Goal: Browse casually

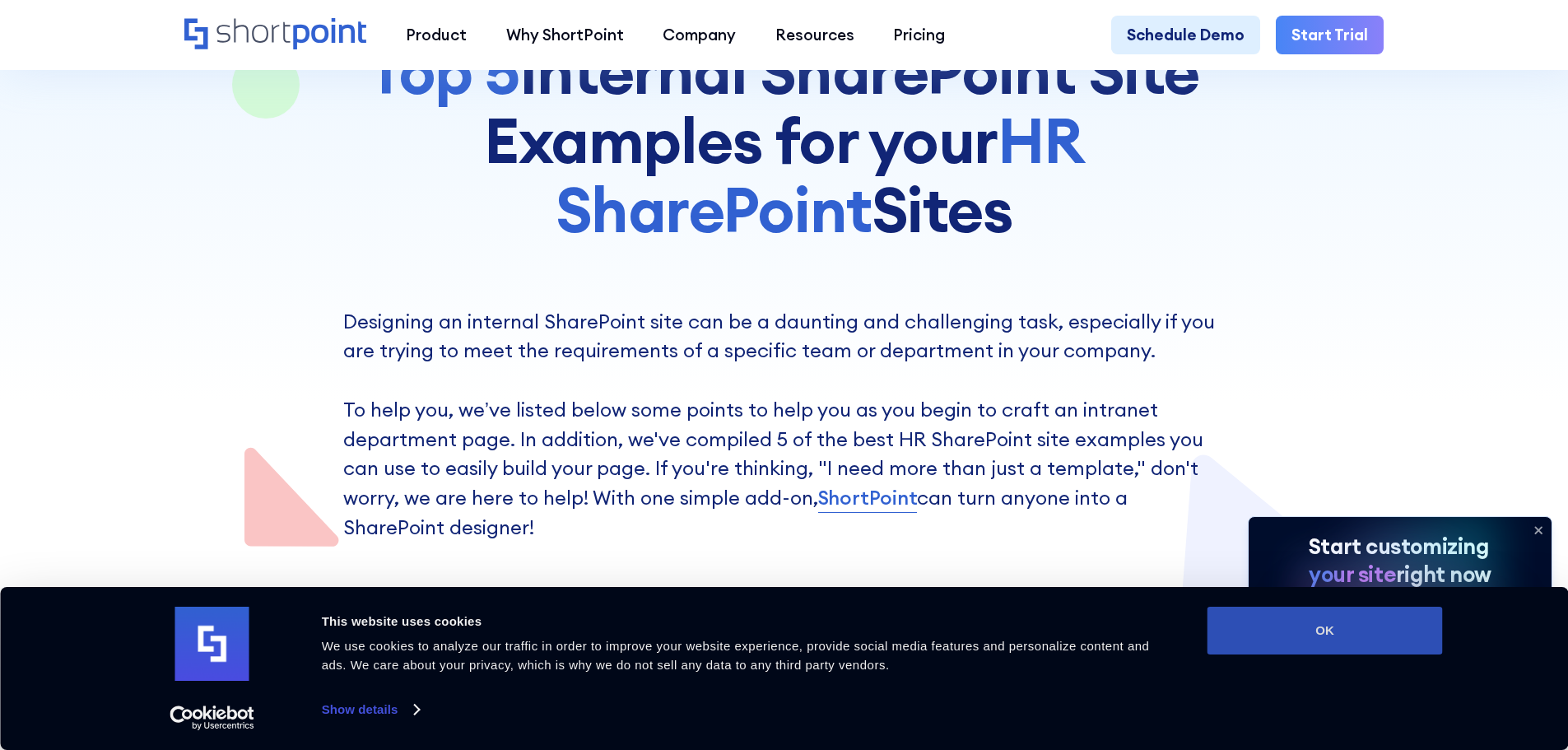
scroll to position [329, 0]
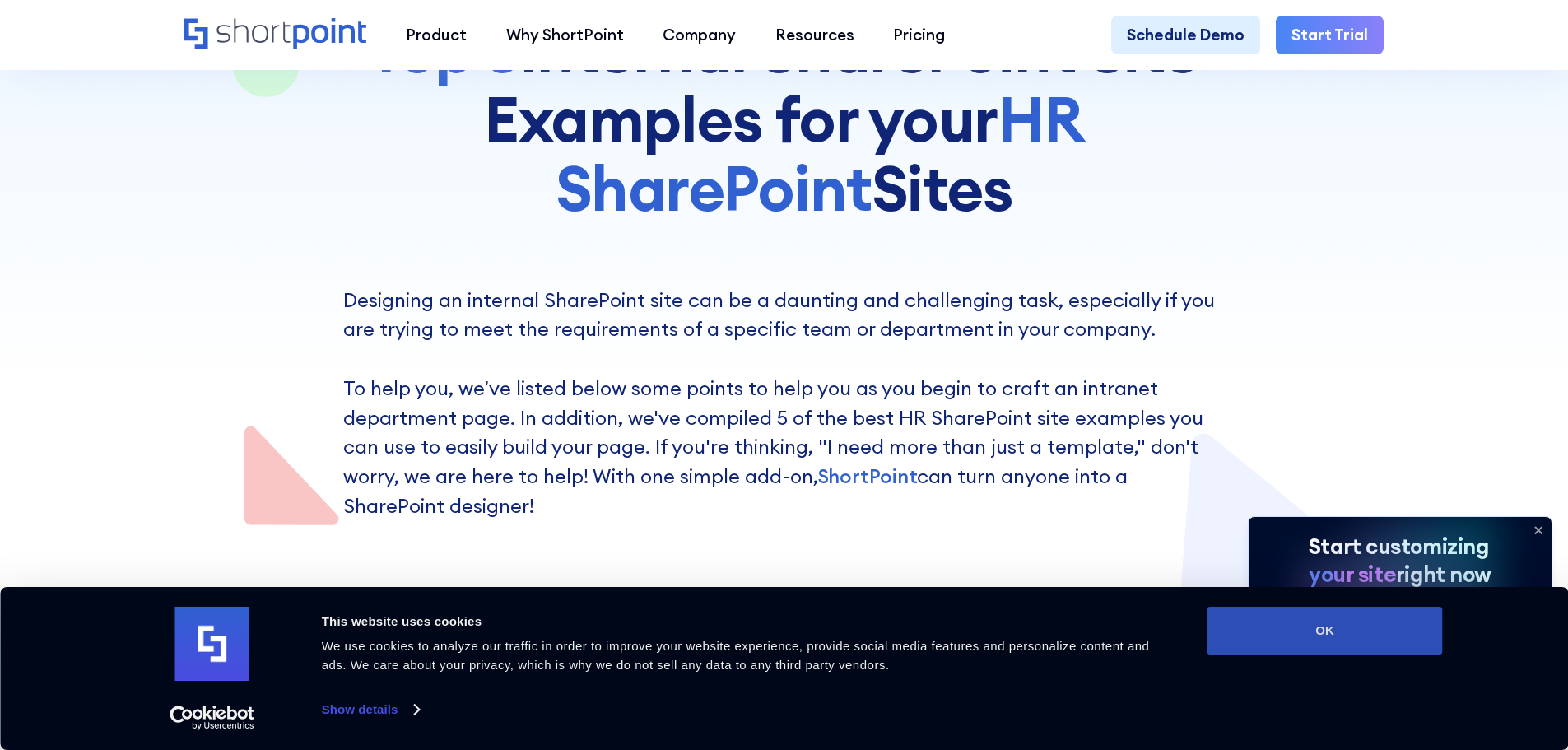
click at [1262, 621] on button "OK" at bounding box center [1325, 630] width 236 height 48
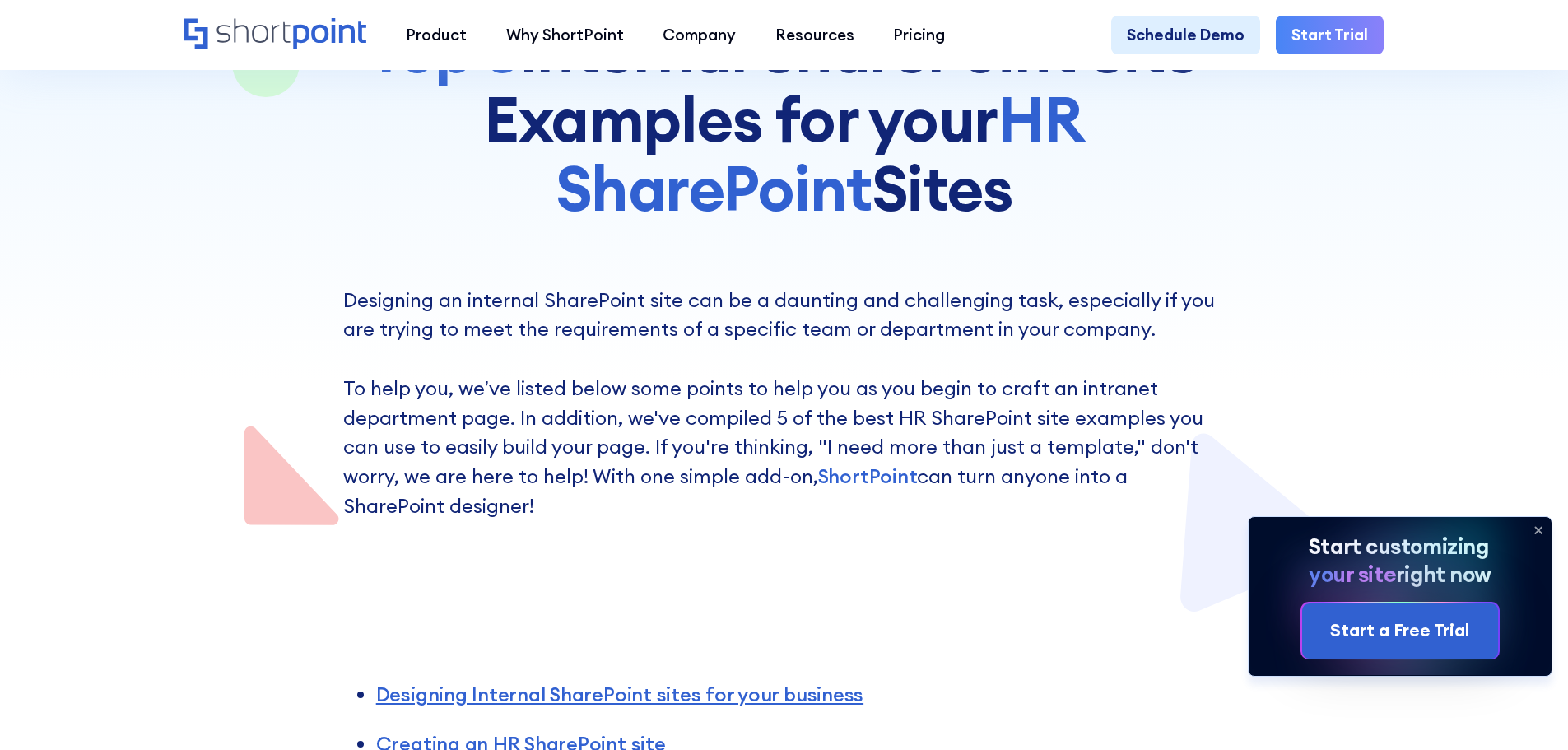
scroll to position [0, 0]
click at [1533, 524] on icon at bounding box center [1538, 530] width 26 height 26
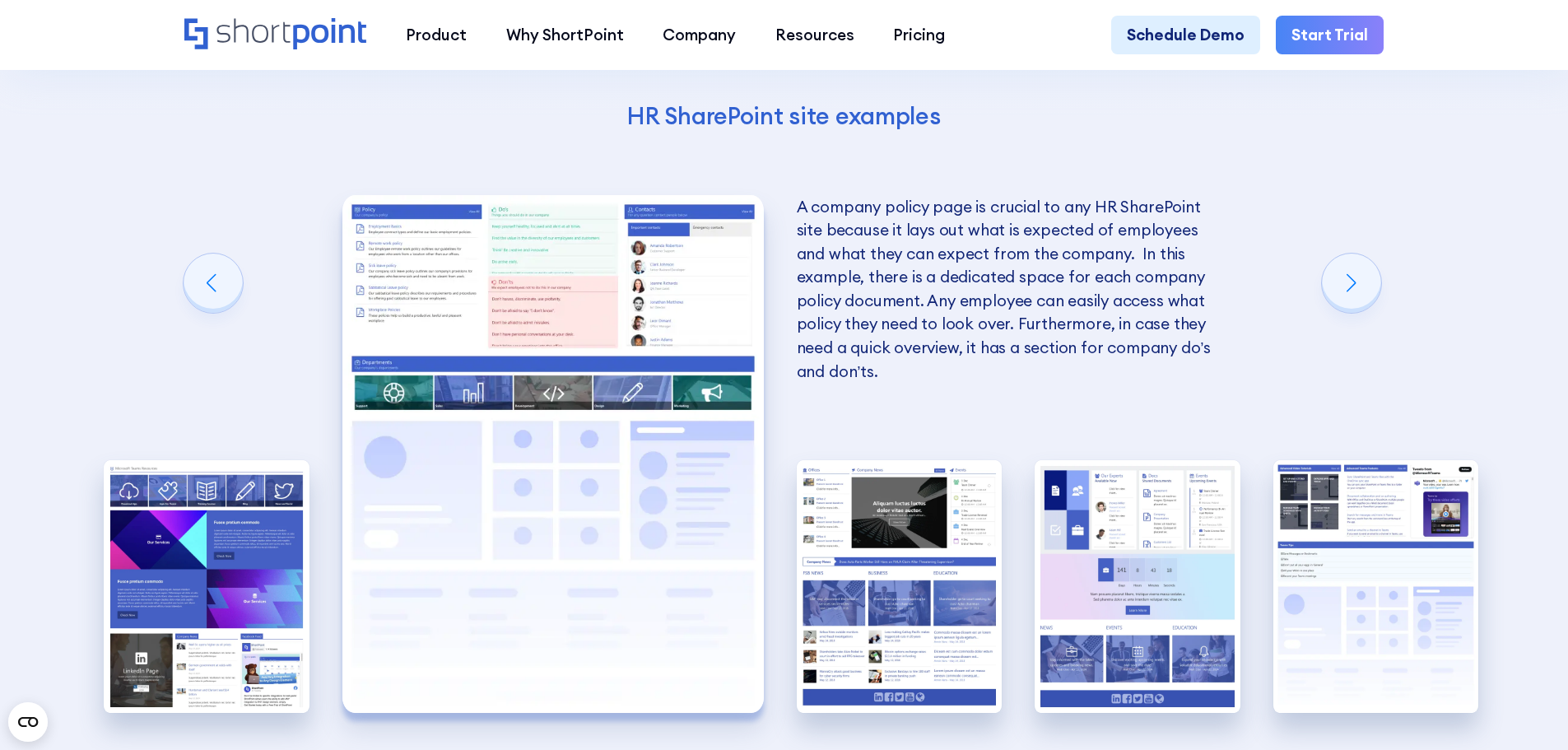
scroll to position [3375, 0]
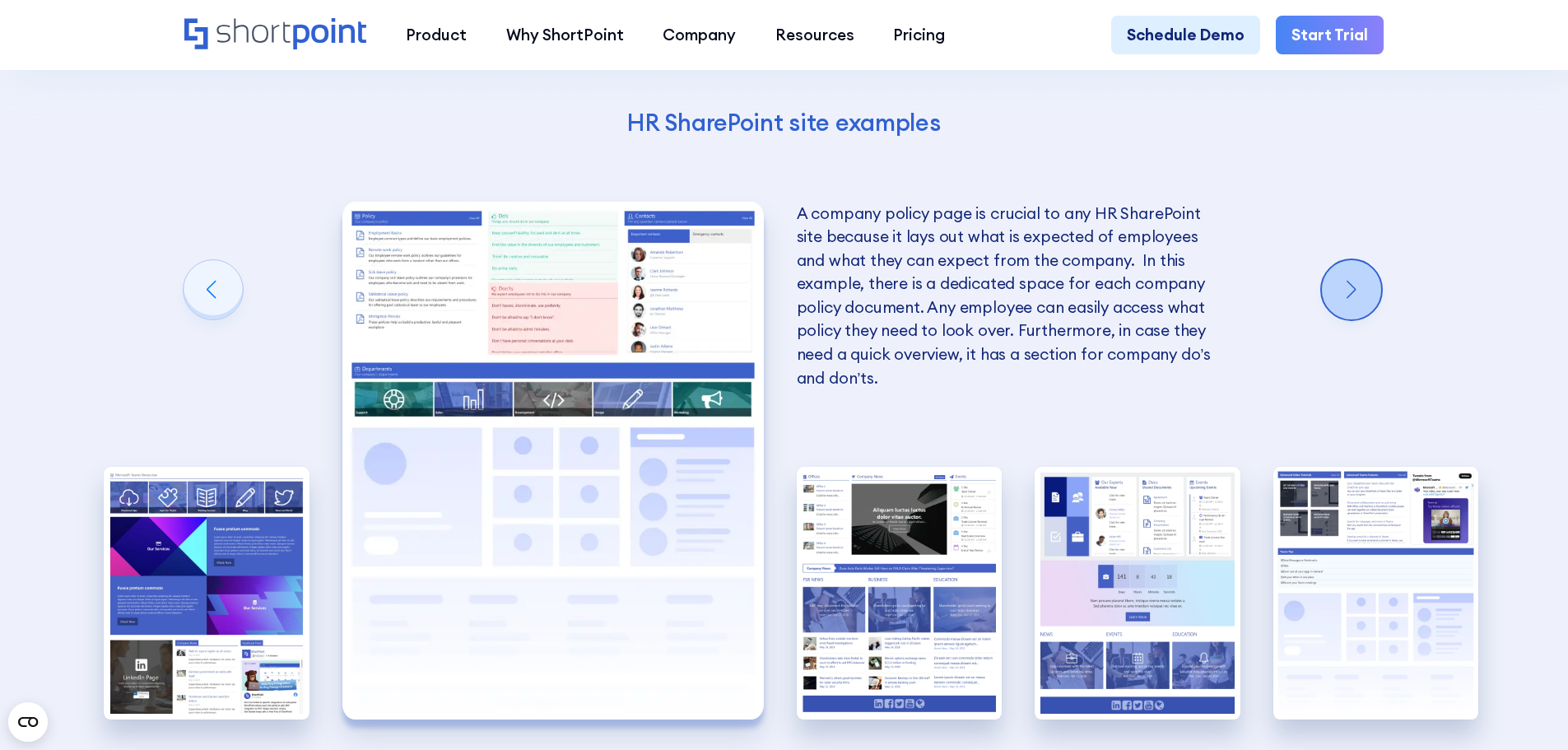
click at [1330, 320] on div "Next slide" at bounding box center [1352, 290] width 60 height 60
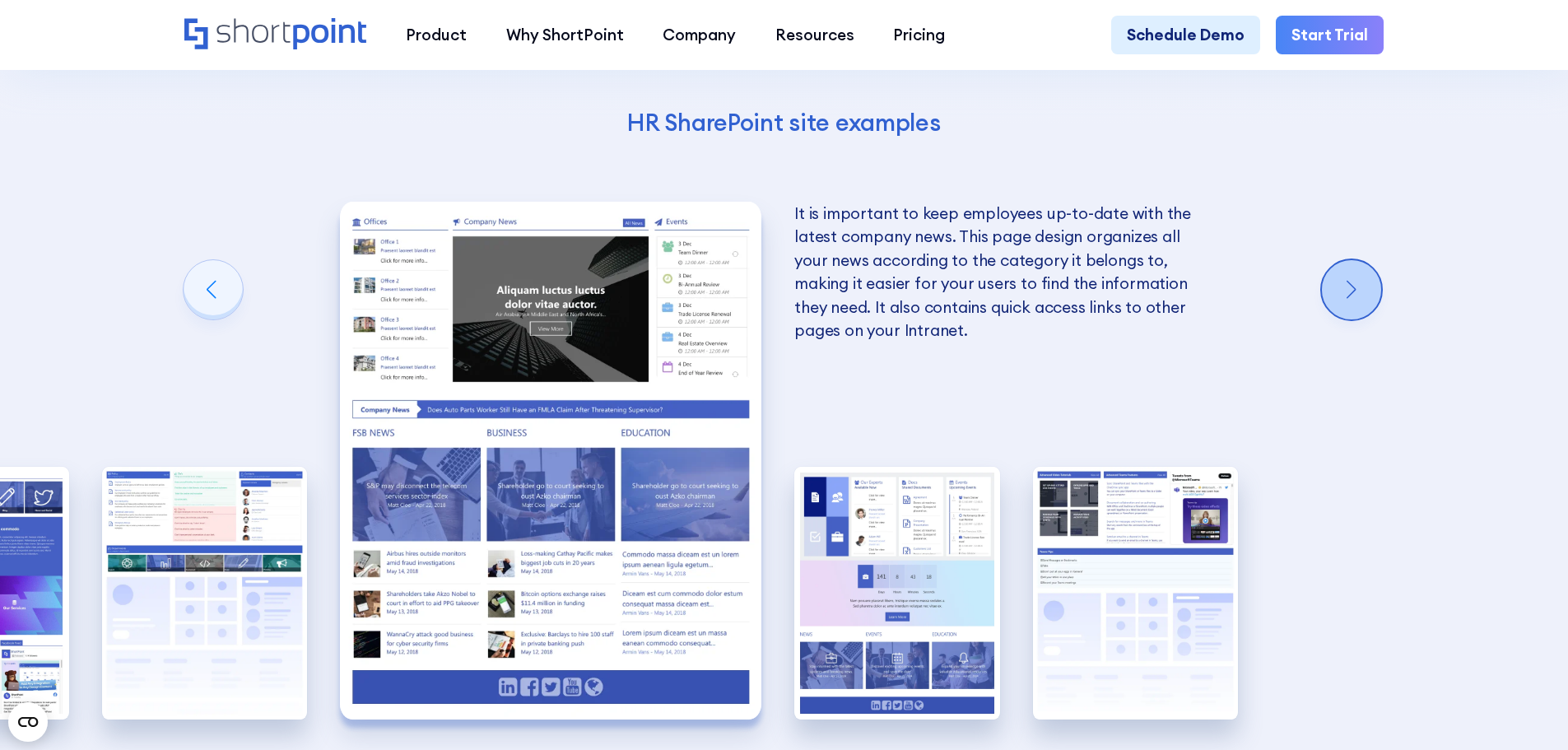
click at [1354, 304] on div "Next slide" at bounding box center [1352, 290] width 60 height 60
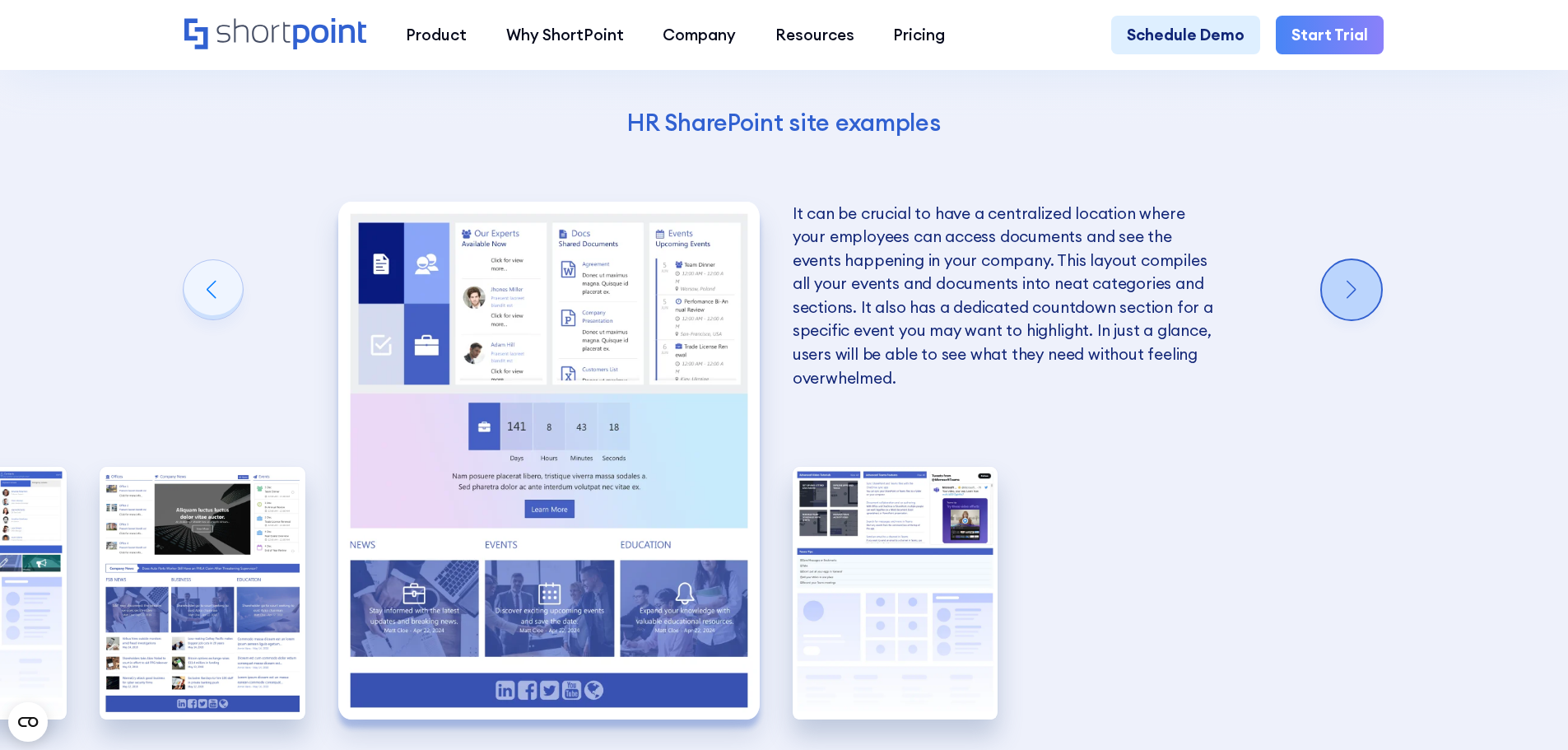
click at [1354, 304] on div "Next slide" at bounding box center [1352, 290] width 60 height 60
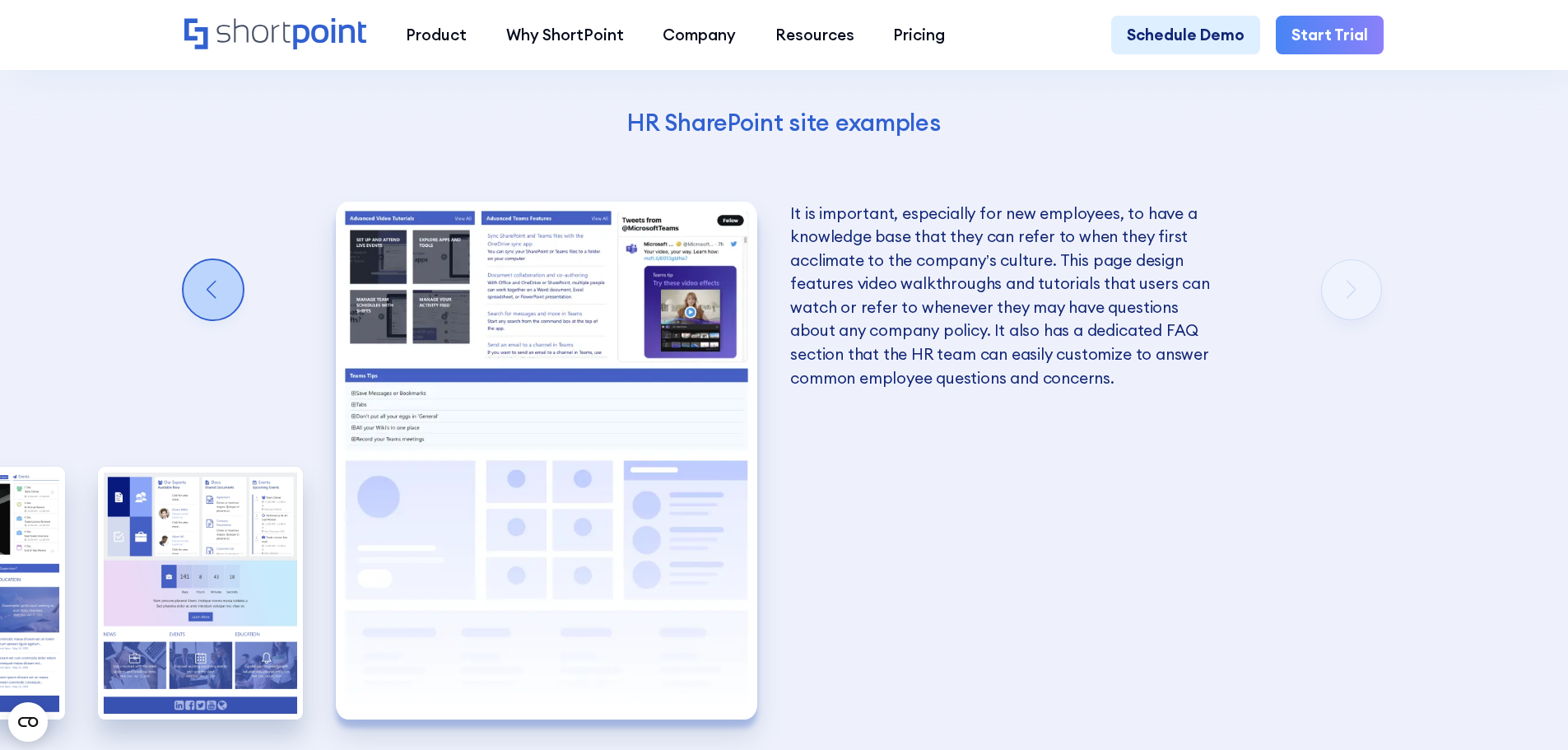
click at [230, 320] on div "Previous slide" at bounding box center [213, 290] width 60 height 60
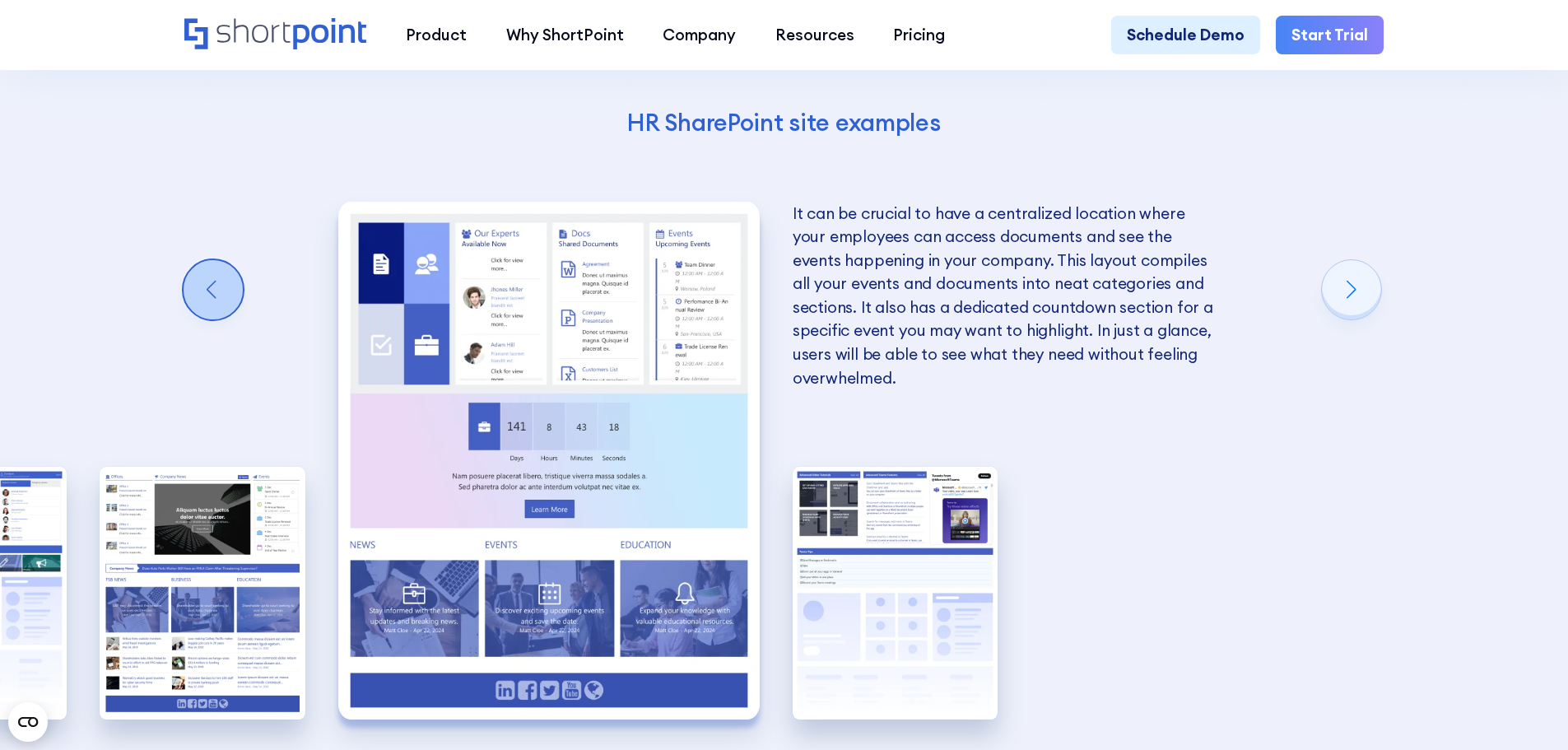
click at [236, 319] on div "Previous slide" at bounding box center [213, 290] width 60 height 60
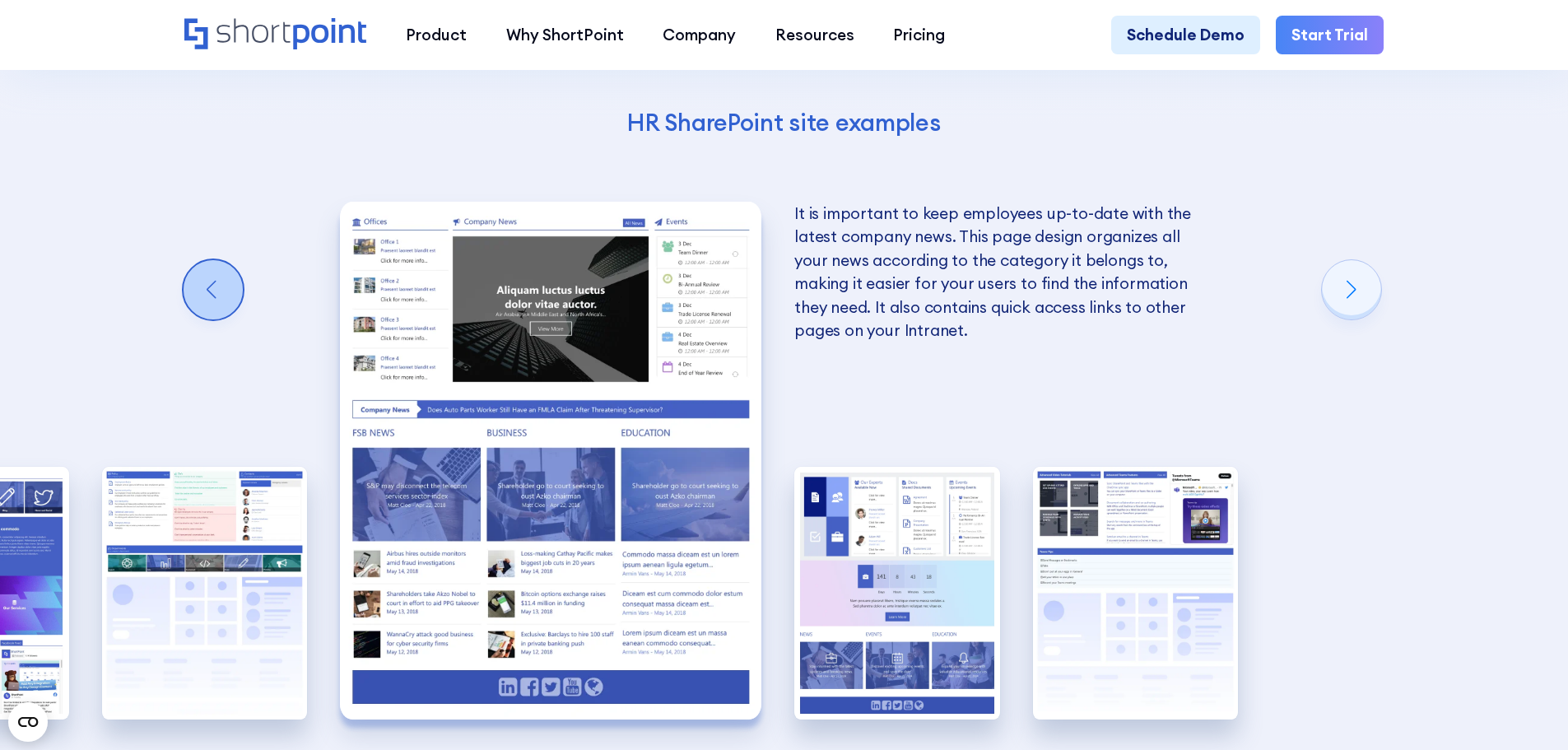
click at [236, 319] on div "Previous slide" at bounding box center [213, 290] width 60 height 60
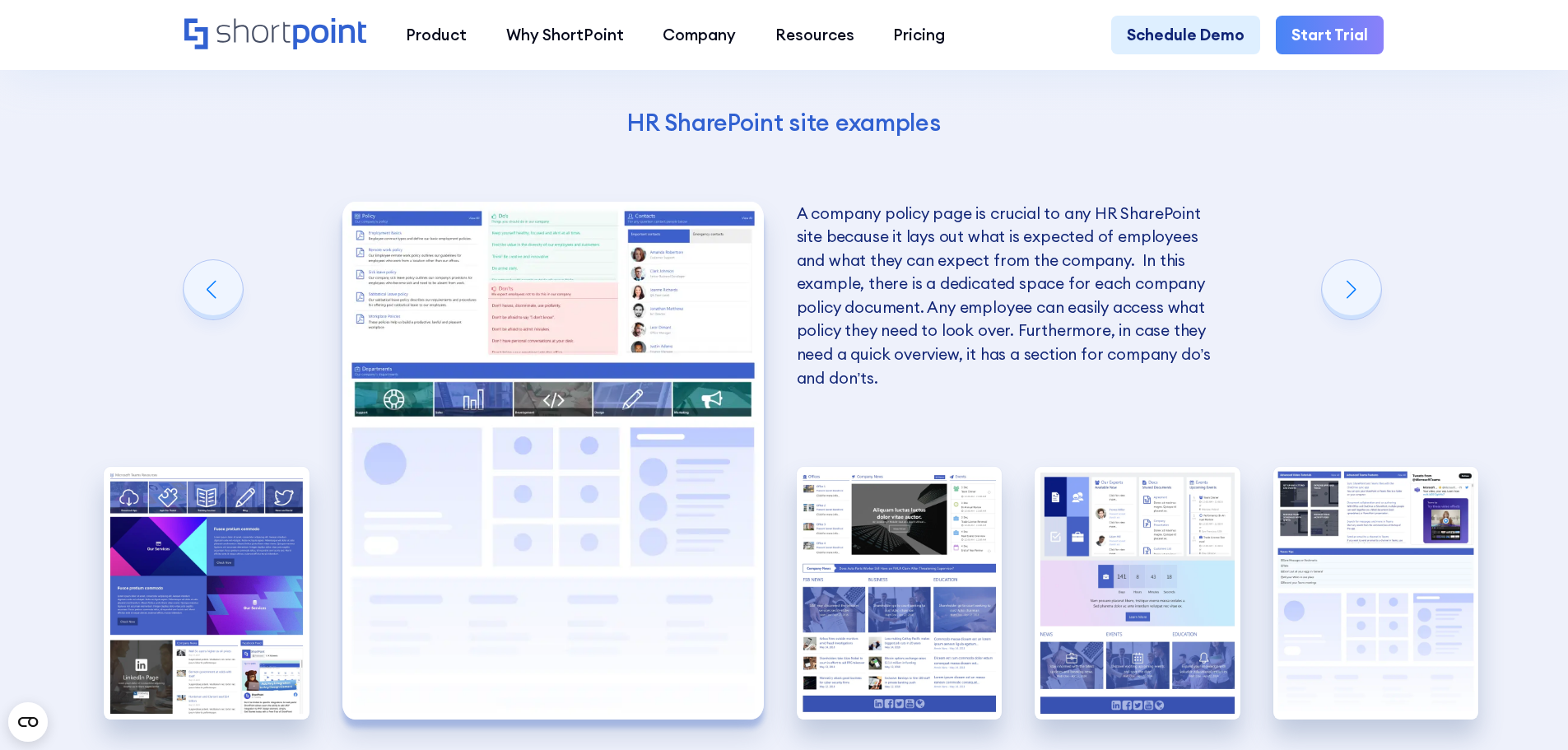
click at [211, 320] on div "Previous slide" at bounding box center [213, 290] width 60 height 60
